Goal: Task Accomplishment & Management: Complete application form

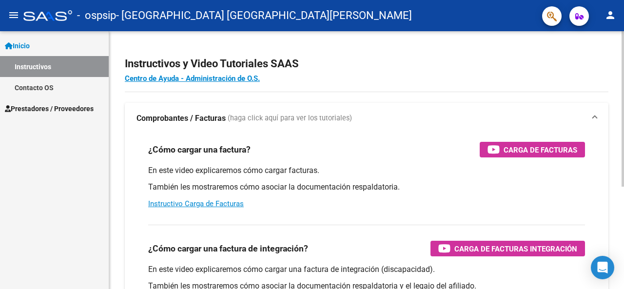
click at [524, 153] on span "Carga de Facturas" at bounding box center [541, 150] width 74 height 12
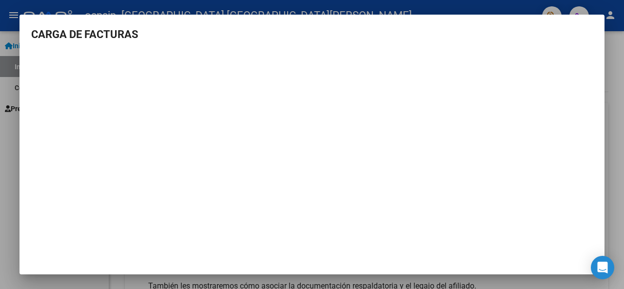
click at [598, 59] on mat-dialog-content "CARGA DE FACTURAS" at bounding box center [312, 140] width 585 height 229
click at [599, 135] on mat-dialog-content "CARGA DE FACTURAS" at bounding box center [312, 140] width 585 height 229
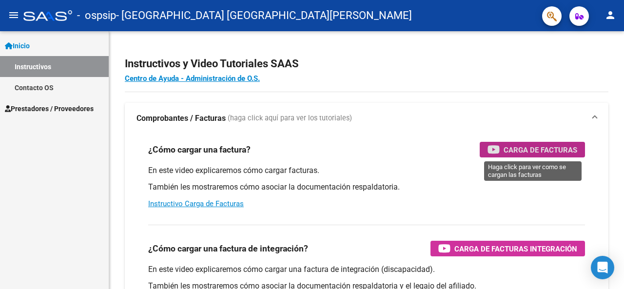
click at [83, 110] on span "Prestadores / Proveedores" at bounding box center [49, 108] width 89 height 11
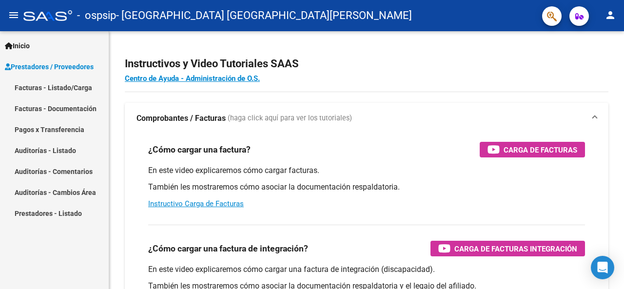
click at [75, 87] on link "Facturas - Listado/Carga" at bounding box center [54, 87] width 109 height 21
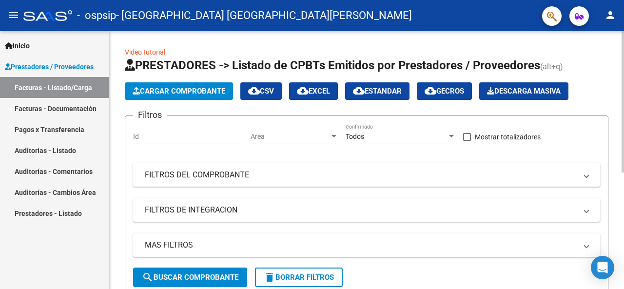
click at [207, 88] on span "Cargar Comprobante" at bounding box center [179, 91] width 93 height 9
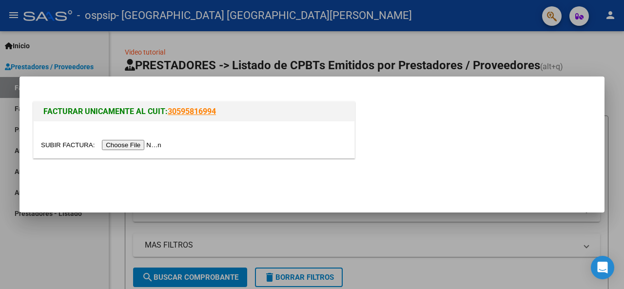
click at [144, 140] on input "file" at bounding box center [102, 145] width 123 height 10
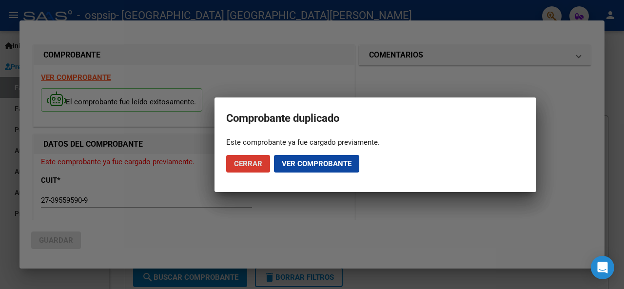
click at [325, 157] on button "Ver comprobante" at bounding box center [316, 164] width 85 height 18
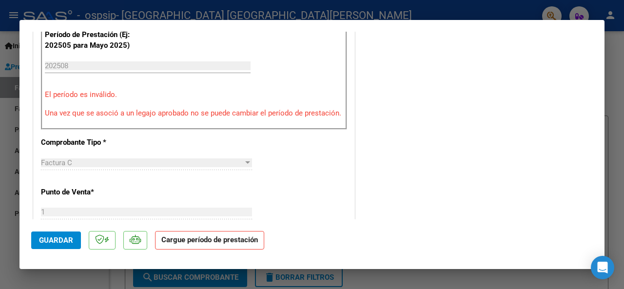
scroll to position [234, 0]
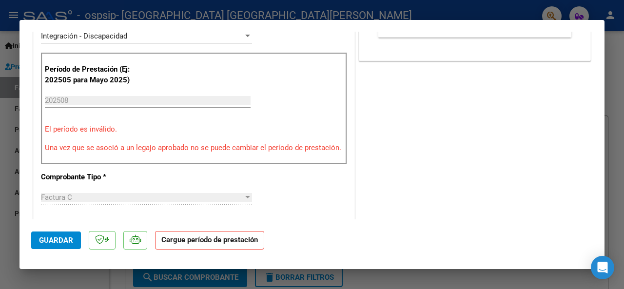
click at [248, 240] on strong "Cargue período de prestación" at bounding box center [209, 240] width 109 height 19
click at [198, 245] on strong "Cargue período de prestación" at bounding box center [209, 240] width 109 height 19
click at [191, 237] on strong "Cargue período de prestación" at bounding box center [209, 240] width 109 height 19
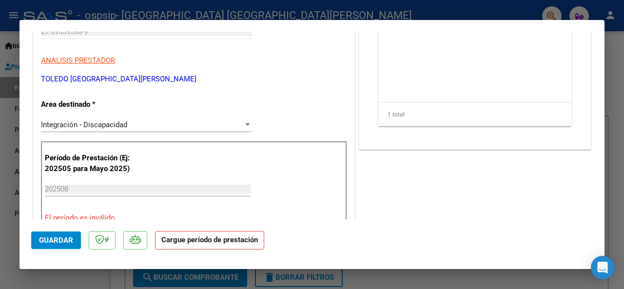
scroll to position [0, 0]
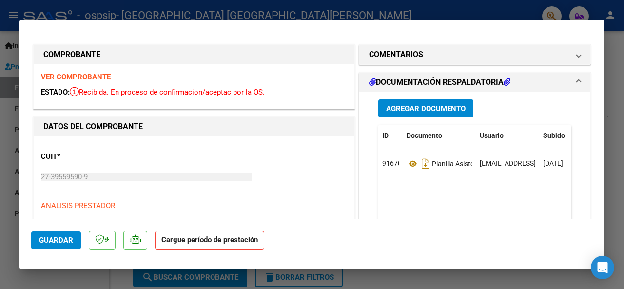
click at [84, 73] on strong "VER COMPROBANTE" at bounding box center [76, 77] width 70 height 9
click at [227, 82] on div "VER COMPROBANTE ESTADO: Recibida. En proceso de confirmacion/aceptac por la OS." at bounding box center [194, 86] width 321 height 44
click at [254, 87] on div "ESTADO: Recibida. En proceso de confirmacion/aceptac por la OS." at bounding box center [194, 92] width 306 height 11
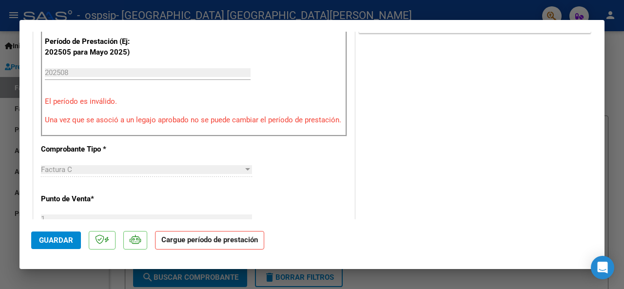
scroll to position [262, 0]
click at [217, 237] on strong "Cargue período de prestación" at bounding box center [209, 240] width 109 height 19
click at [210, 237] on strong "Cargue período de prestación" at bounding box center [209, 240] width 109 height 19
click at [98, 240] on icon at bounding box center [99, 240] width 9 height 10
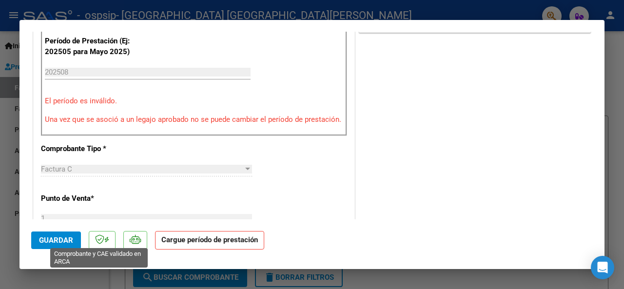
click at [102, 242] on icon at bounding box center [99, 240] width 9 height 10
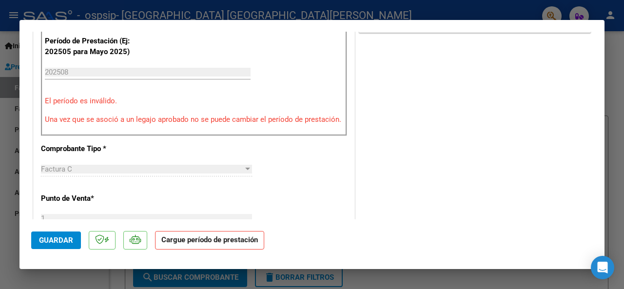
click at [107, 240] on icon at bounding box center [106, 240] width 5 height 0
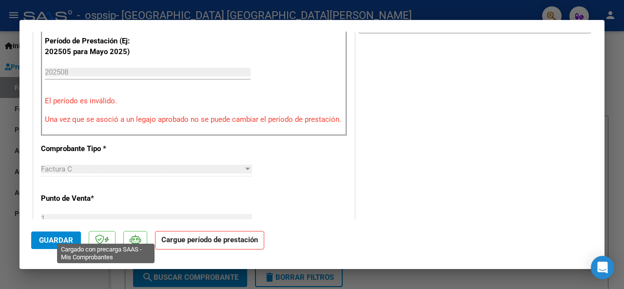
click at [136, 237] on icon at bounding box center [135, 240] width 11 height 10
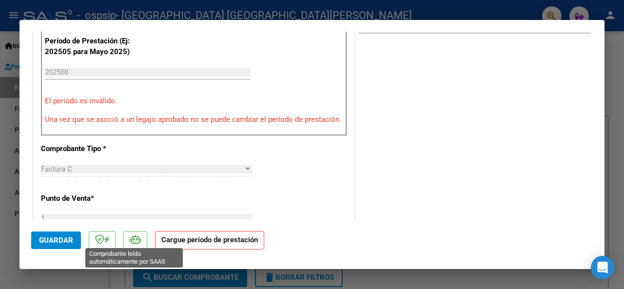
click at [379, 67] on div "COMENTARIOS Comentarios del Prestador / Gerenciador: DOCUMENTACIÓN RESPALDATORI…" at bounding box center [475, 207] width 236 height 855
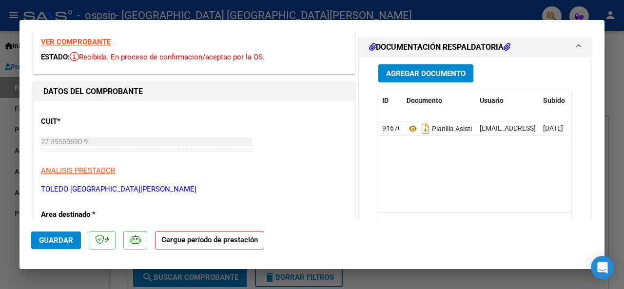
scroll to position [0, 0]
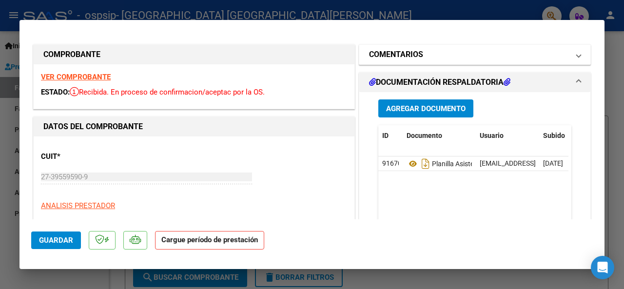
click at [506, 58] on mat-panel-title "COMENTARIOS" at bounding box center [469, 55] width 200 height 12
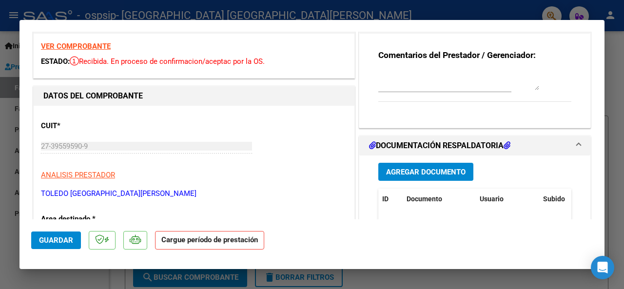
scroll to position [31, 0]
click at [505, 147] on icon at bounding box center [507, 145] width 7 height 8
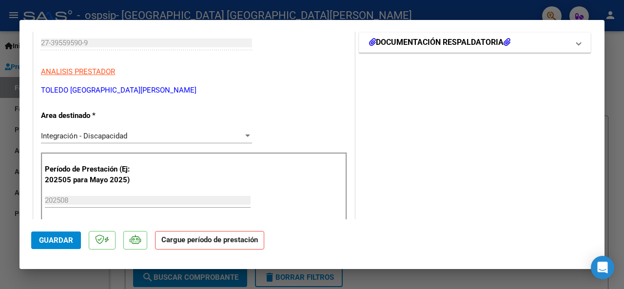
scroll to position [144, 0]
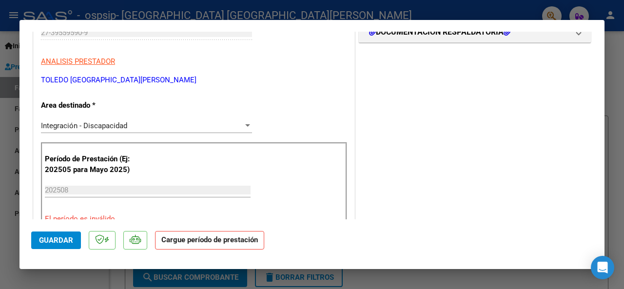
click at [58, 241] on span "Guardar" at bounding box center [56, 240] width 34 height 9
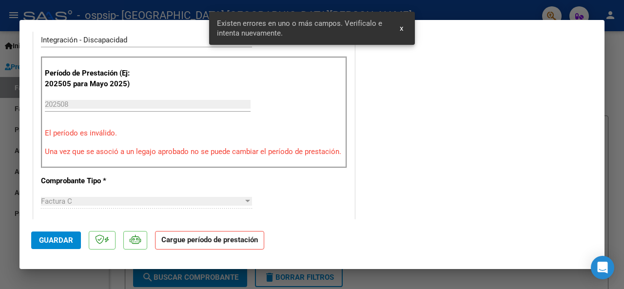
scroll to position [240, 0]
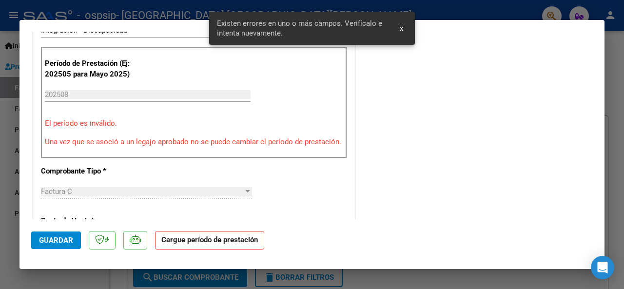
click at [190, 96] on input "202508" at bounding box center [148, 94] width 206 height 9
click at [197, 90] on input "202508" at bounding box center [148, 94] width 206 height 9
click at [195, 90] on input "202508" at bounding box center [148, 94] width 206 height 9
click at [198, 90] on input "202508" at bounding box center [148, 94] width 206 height 9
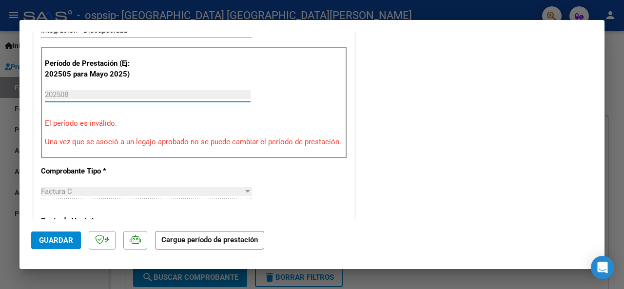
click at [95, 96] on input "202508" at bounding box center [148, 94] width 206 height 9
click at [177, 241] on strong "Cargue período de prestación" at bounding box center [209, 240] width 109 height 19
click at [248, 189] on div at bounding box center [247, 192] width 9 height 8
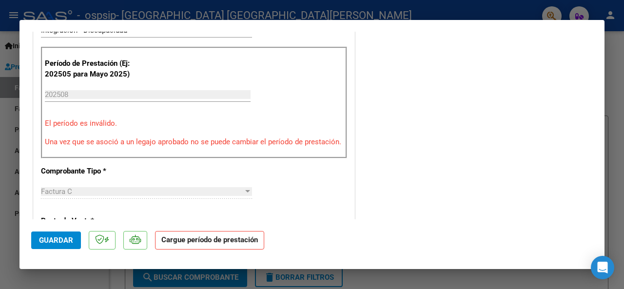
click at [226, 245] on strong "Cargue período de prestación" at bounding box center [209, 240] width 109 height 19
click at [223, 237] on strong "Cargue período de prestación" at bounding box center [209, 240] width 109 height 19
click at [217, 237] on strong "Cargue período de prestación" at bounding box center [209, 240] width 109 height 19
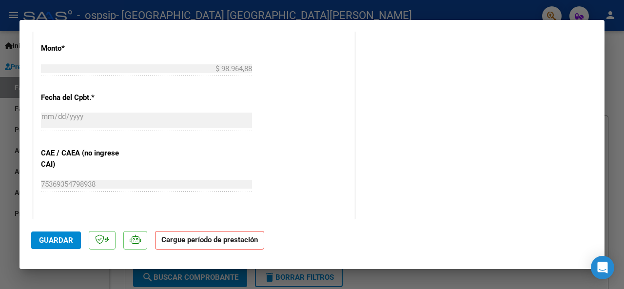
click at [66, 239] on span "Guardar" at bounding box center [56, 240] width 34 height 9
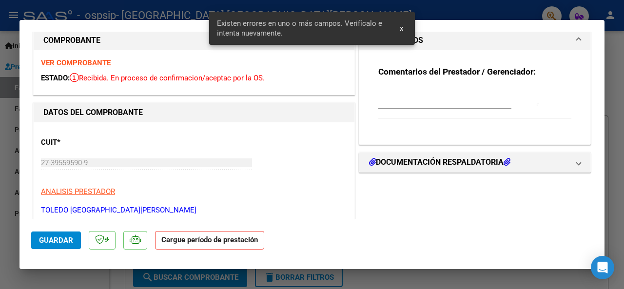
scroll to position [0, 0]
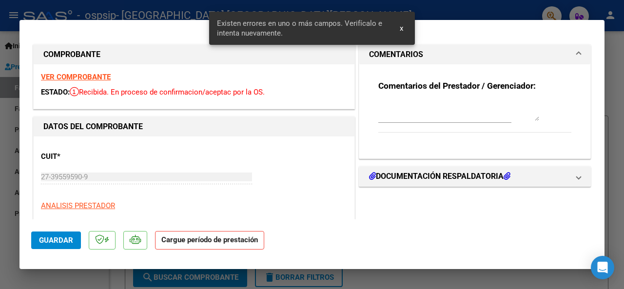
click at [219, 89] on span "Recibida. En proceso de confirmacion/aceptac por la OS." at bounding box center [167, 92] width 195 height 9
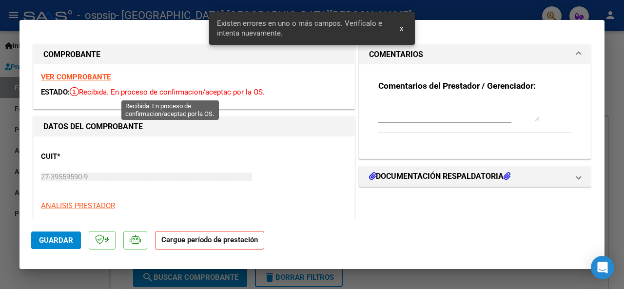
click at [624, 27] on div at bounding box center [312, 144] width 624 height 289
type input "$ 0,00"
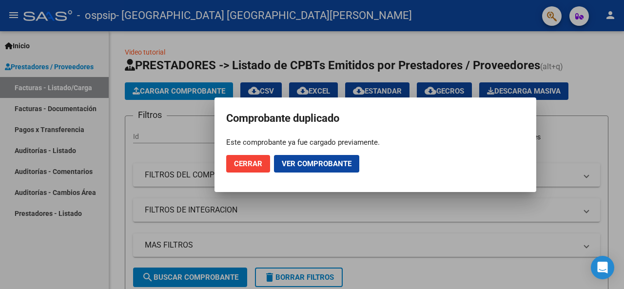
click at [249, 167] on span "Cerrar" at bounding box center [248, 163] width 28 height 9
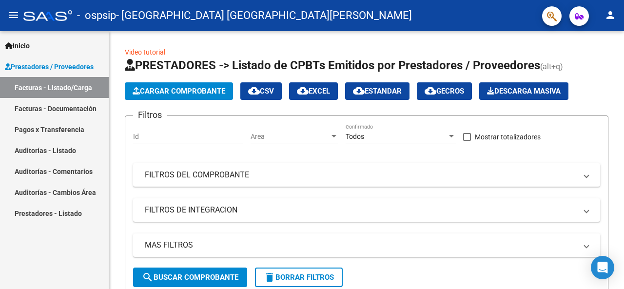
click at [79, 109] on link "Facturas - Documentación" at bounding box center [54, 108] width 109 height 21
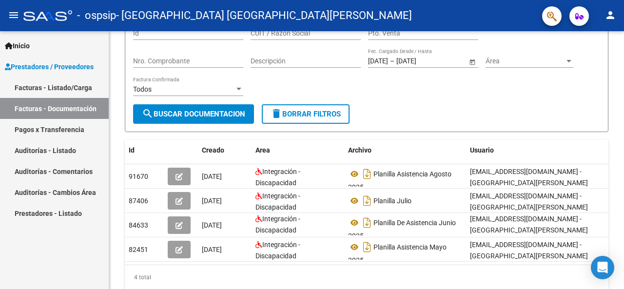
scroll to position [72, 0]
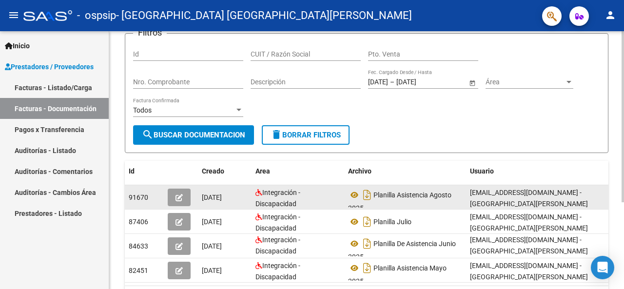
click at [222, 197] on span "[DATE]" at bounding box center [212, 198] width 20 height 8
click at [182, 197] on icon "button" at bounding box center [179, 197] width 7 height 7
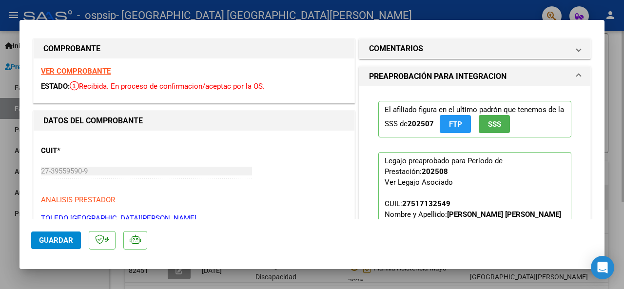
scroll to position [0, 0]
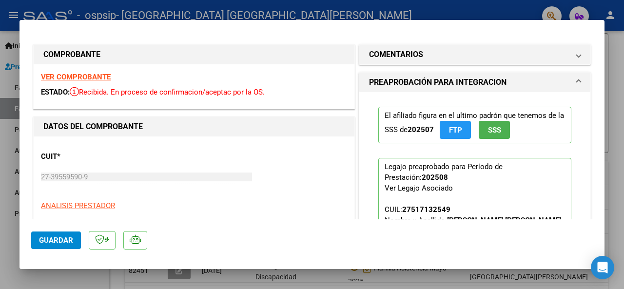
click at [491, 127] on span "SSS" at bounding box center [494, 130] width 13 height 9
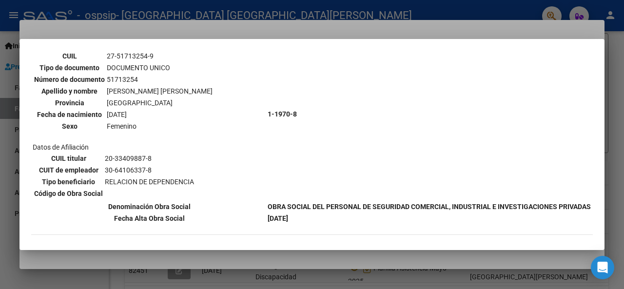
scroll to position [863, 0]
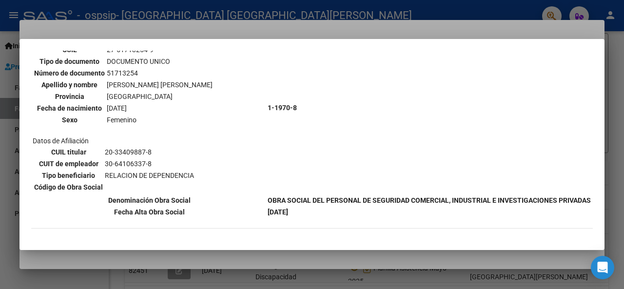
click at [490, 259] on div at bounding box center [312, 144] width 624 height 289
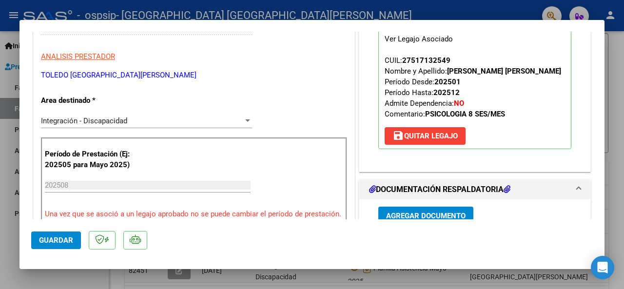
scroll to position [167, 0]
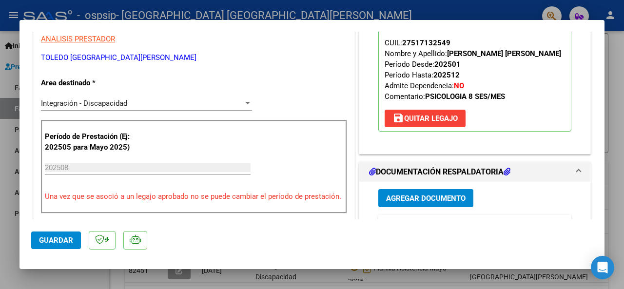
click at [219, 169] on input "202508" at bounding box center [148, 167] width 206 height 9
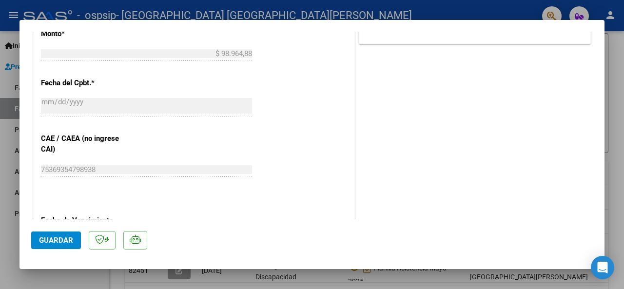
scroll to position [503, 0]
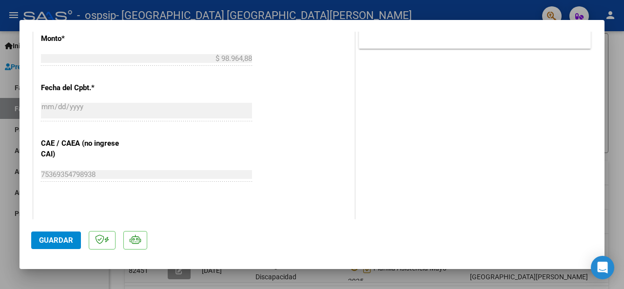
click at [68, 235] on button "Guardar" at bounding box center [56, 241] width 50 height 18
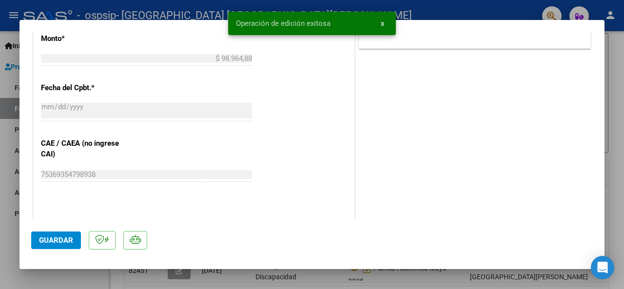
click at [619, 43] on div at bounding box center [312, 144] width 624 height 289
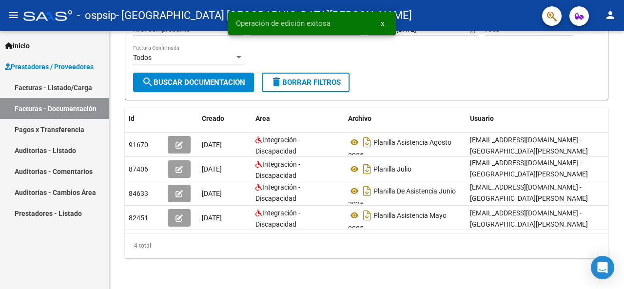
scroll to position [131, 0]
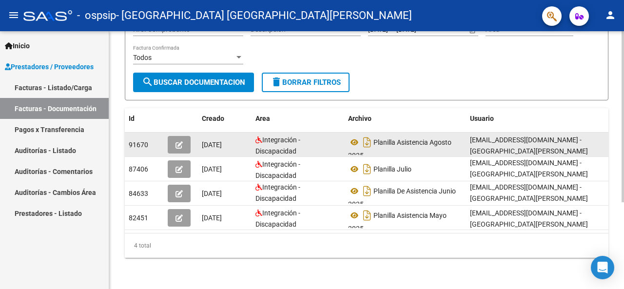
click at [222, 141] on span "[DATE]" at bounding box center [212, 145] width 20 height 8
click at [328, 138] on div "Integración - Discapacidad" at bounding box center [298, 145] width 85 height 20
click at [326, 135] on div "Integración - Discapacidad" at bounding box center [298, 145] width 85 height 20
click at [178, 141] on icon "button" at bounding box center [179, 144] width 7 height 7
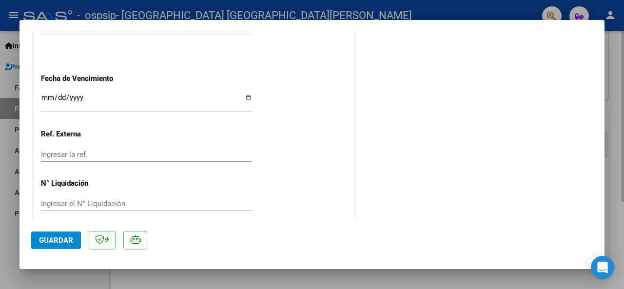
scroll to position [658, 0]
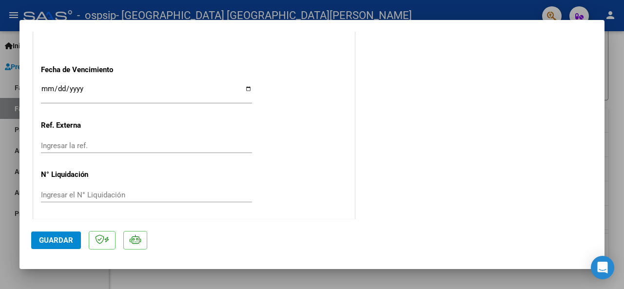
click at [60, 236] on span "Guardar" at bounding box center [56, 240] width 34 height 9
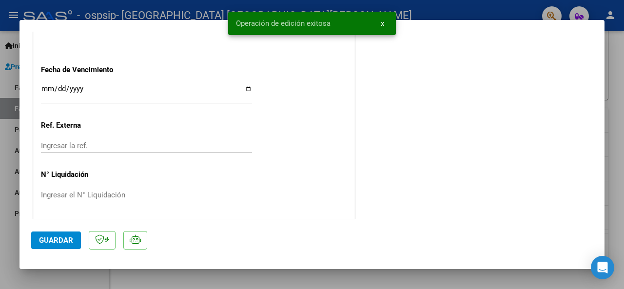
click at [615, 52] on div at bounding box center [312, 144] width 624 height 289
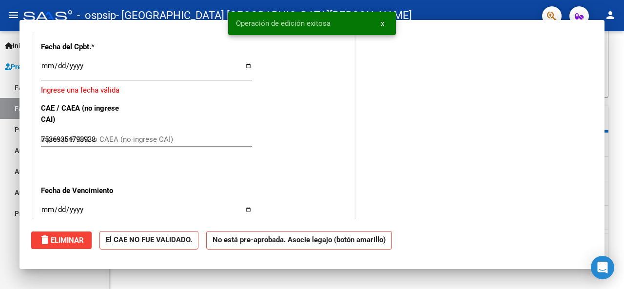
type input "$ 0,00"
